Goal: Find specific page/section

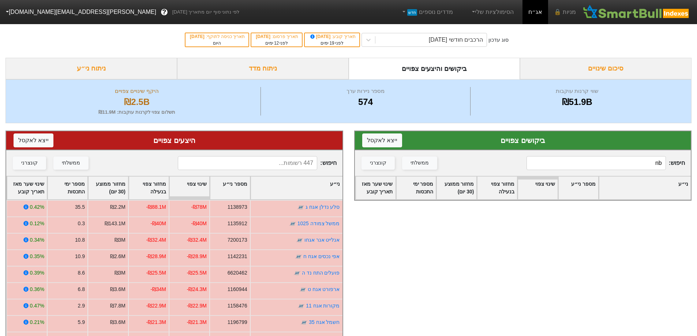
type input "n"
type input "מ"
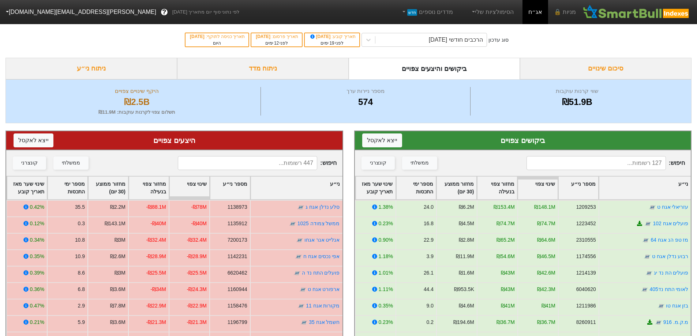
click at [287, 166] on input at bounding box center [247, 163] width 139 height 14
type input "[PERSON_NAME]"
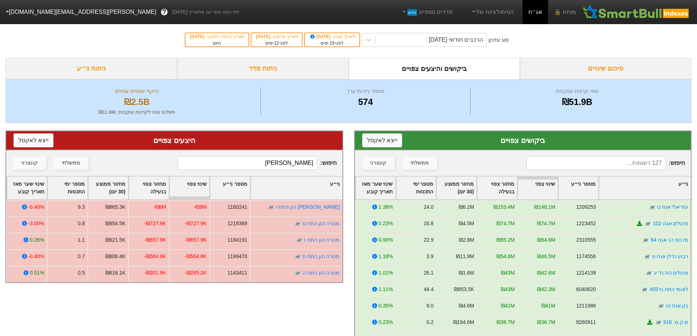
drag, startPoint x: 300, startPoint y: 168, endPoint x: 326, endPoint y: 126, distance: 48.9
click at [326, 140] on div "היצעים צפויים ייצא ל אקסל חיפוש : [PERSON_NAME] ממשלתי קונצרני ני״ע מספר ני״ע ש…" at bounding box center [174, 207] width 338 height 153
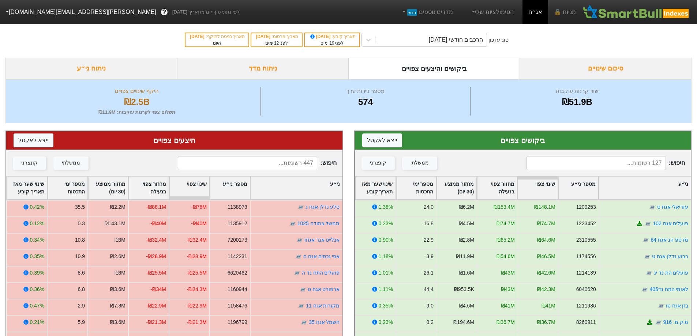
click at [241, 166] on input at bounding box center [247, 163] width 139 height 14
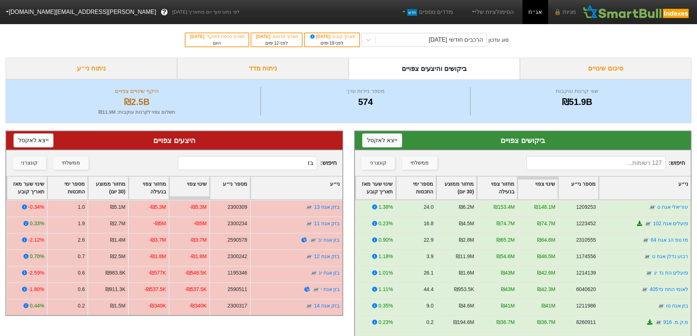
type input "ב"
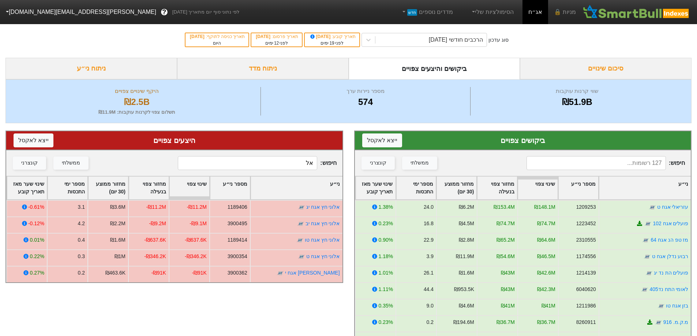
type input "א"
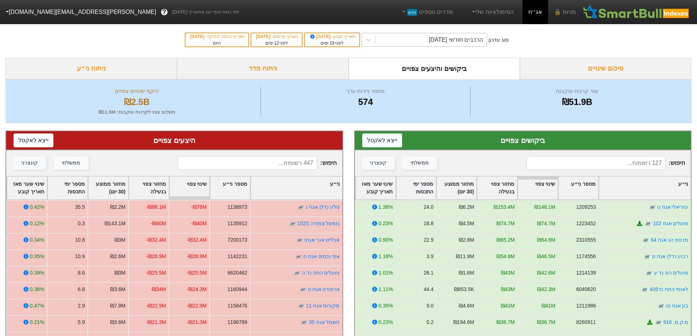
click at [458, 43] on div "הרכבים חודשי [DATE]" at bounding box center [456, 39] width 54 height 9
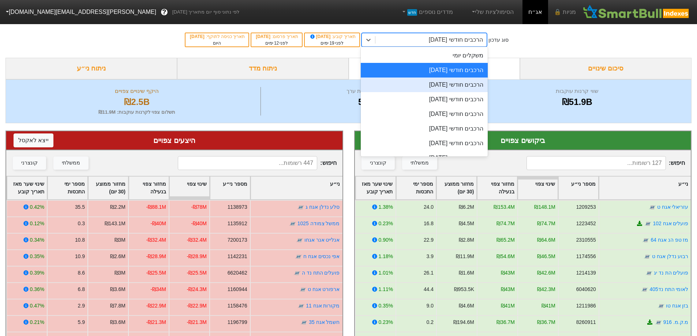
click at [450, 87] on div "הרכבים חודשי [DATE]" at bounding box center [424, 85] width 127 height 15
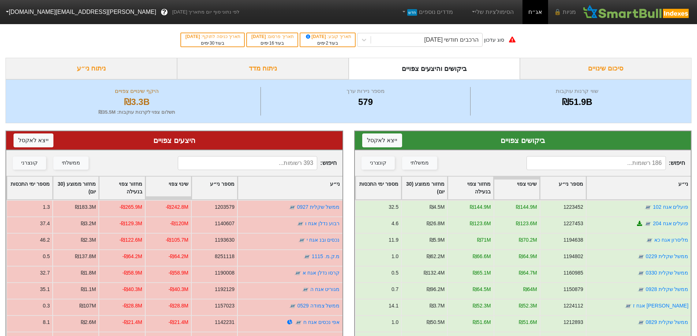
click at [586, 163] on input at bounding box center [595, 163] width 139 height 14
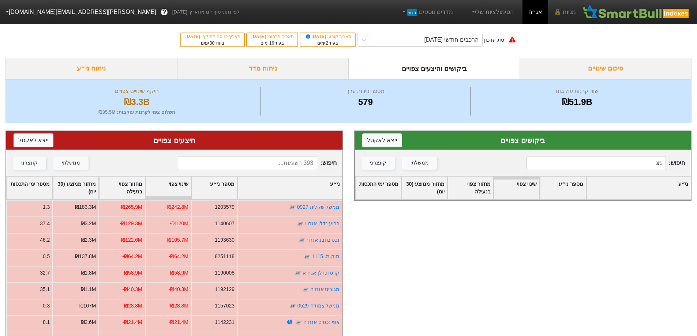
type input "מ"
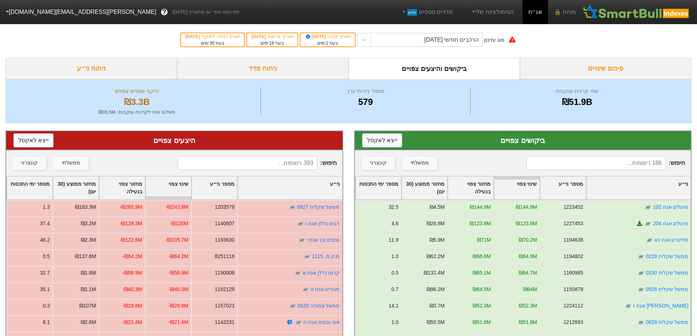
click at [294, 172] on div "חיפוש : ממשלתי קונצרני" at bounding box center [174, 163] width 336 height 26
click at [291, 164] on input at bounding box center [247, 163] width 139 height 14
type input "מ"
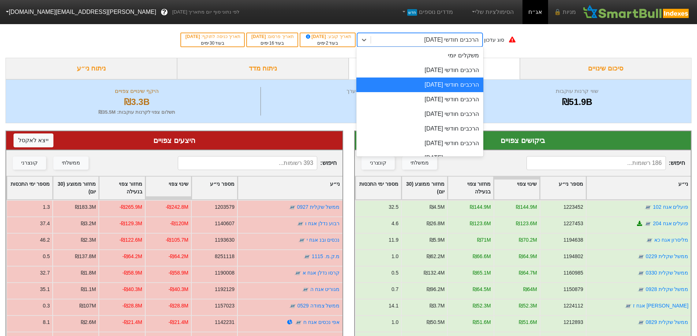
click at [438, 44] on div "הרכבים חודשי [DATE]" at bounding box center [451, 39] width 54 height 9
click at [444, 67] on div "הרכבים חודשי [DATE]" at bounding box center [419, 70] width 127 height 15
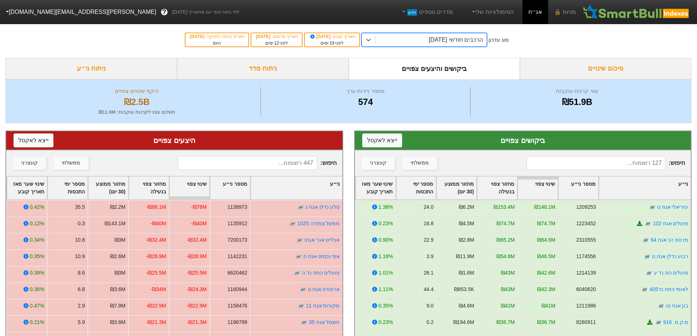
click at [610, 165] on input at bounding box center [595, 163] width 139 height 14
type input "[PERSON_NAME]"
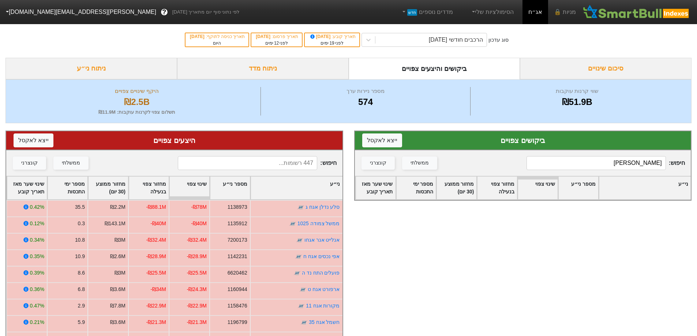
drag, startPoint x: 610, startPoint y: 165, endPoint x: 692, endPoint y: 157, distance: 82.3
click at [692, 157] on div "ביקושים צפויים ייצא ל אקסל חיפוש : [PERSON_NAME] ממשלתי קונצרני ני״ע מספר ני״ע …" at bounding box center [523, 293] width 349 height 341
